Goal: Transaction & Acquisition: Purchase product/service

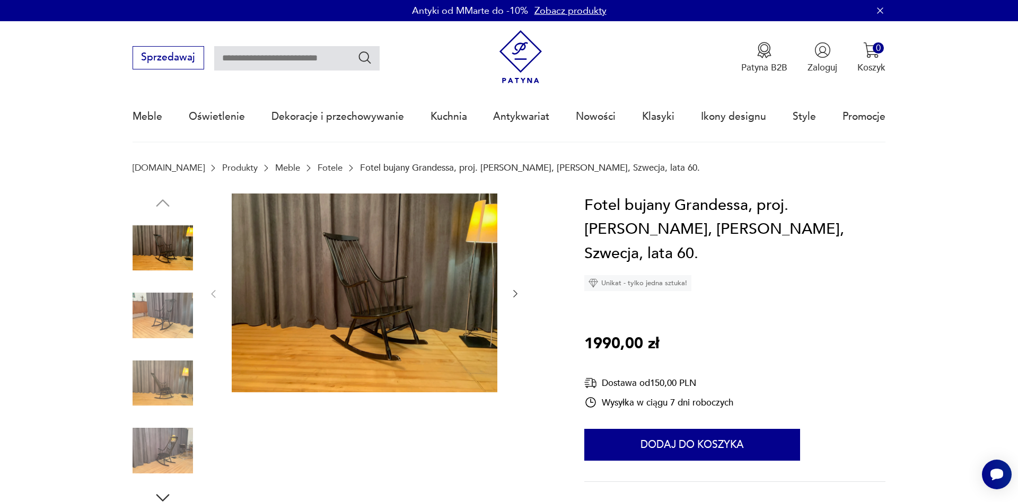
click at [513, 292] on icon "button" at bounding box center [515, 293] width 11 height 11
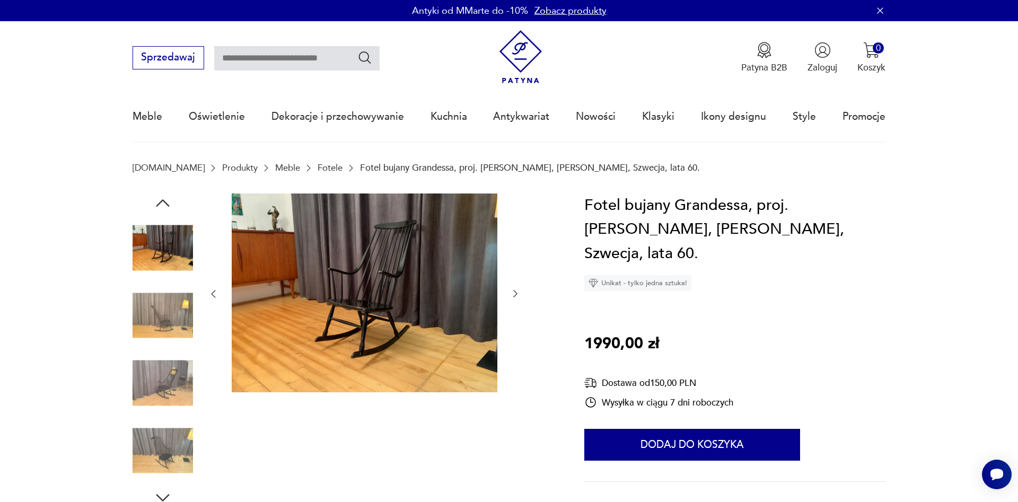
click at [513, 292] on icon "button" at bounding box center [515, 293] width 11 height 11
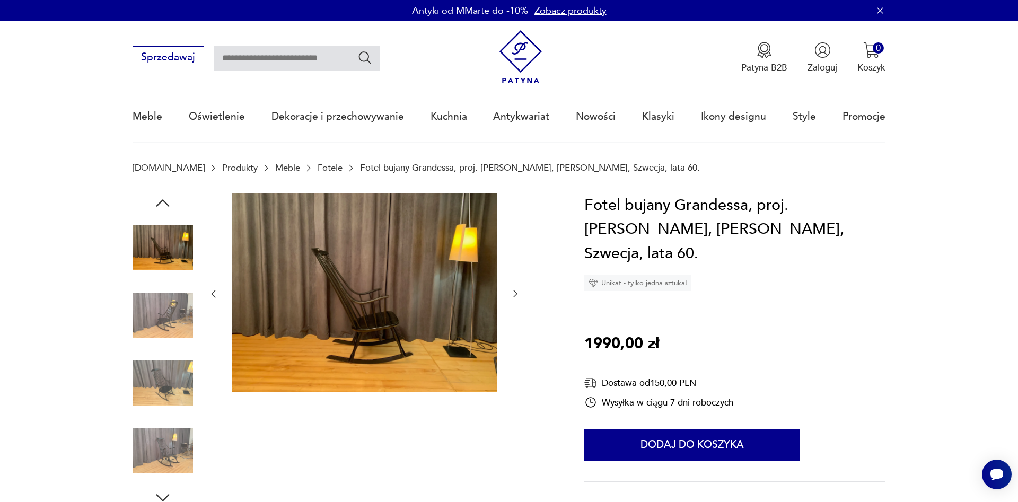
click at [513, 292] on icon "button" at bounding box center [515, 293] width 11 height 11
